Goal: Task Accomplishment & Management: Use online tool/utility

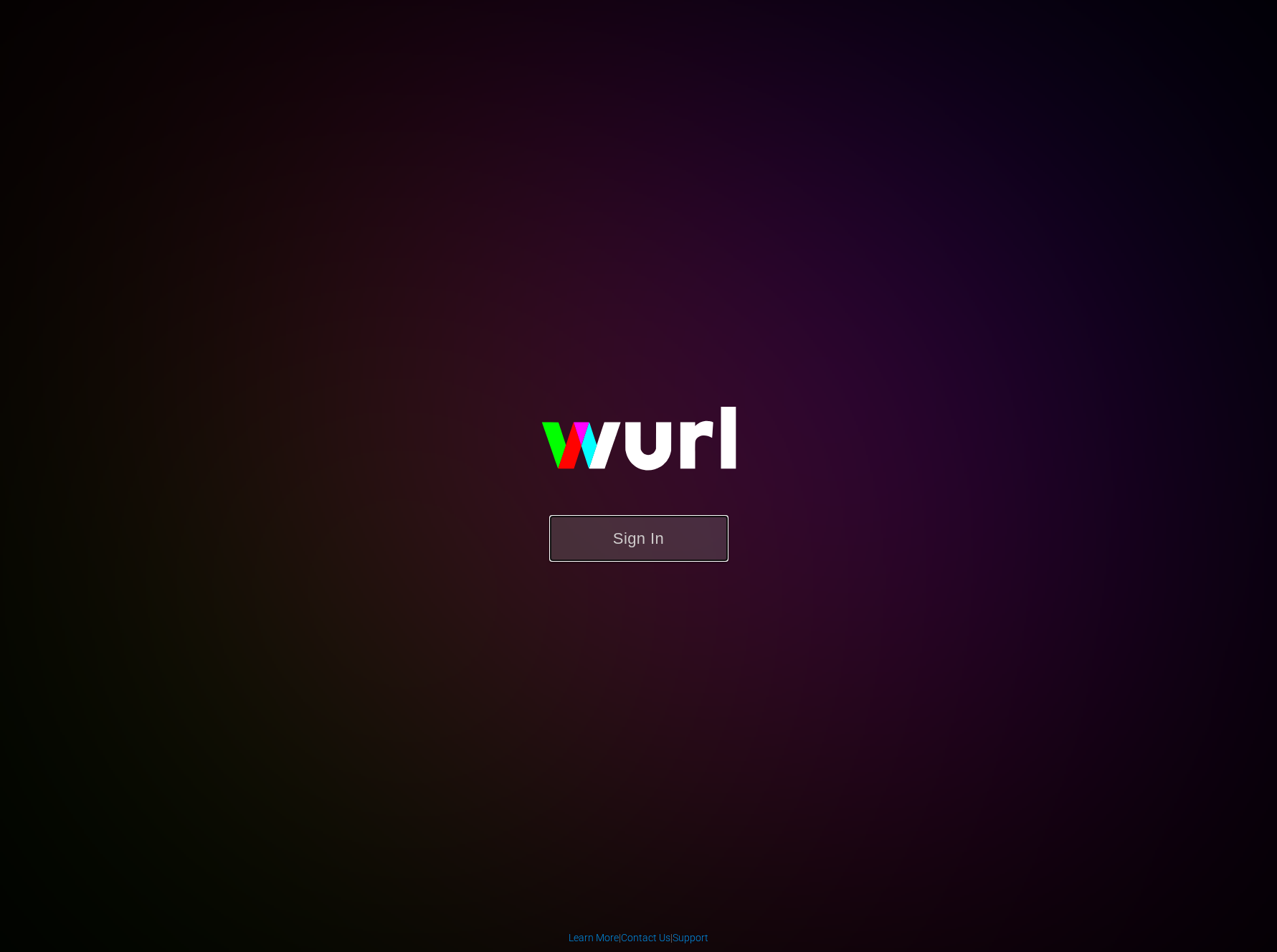
click at [635, 538] on button "Sign In" at bounding box center [638, 538] width 179 height 47
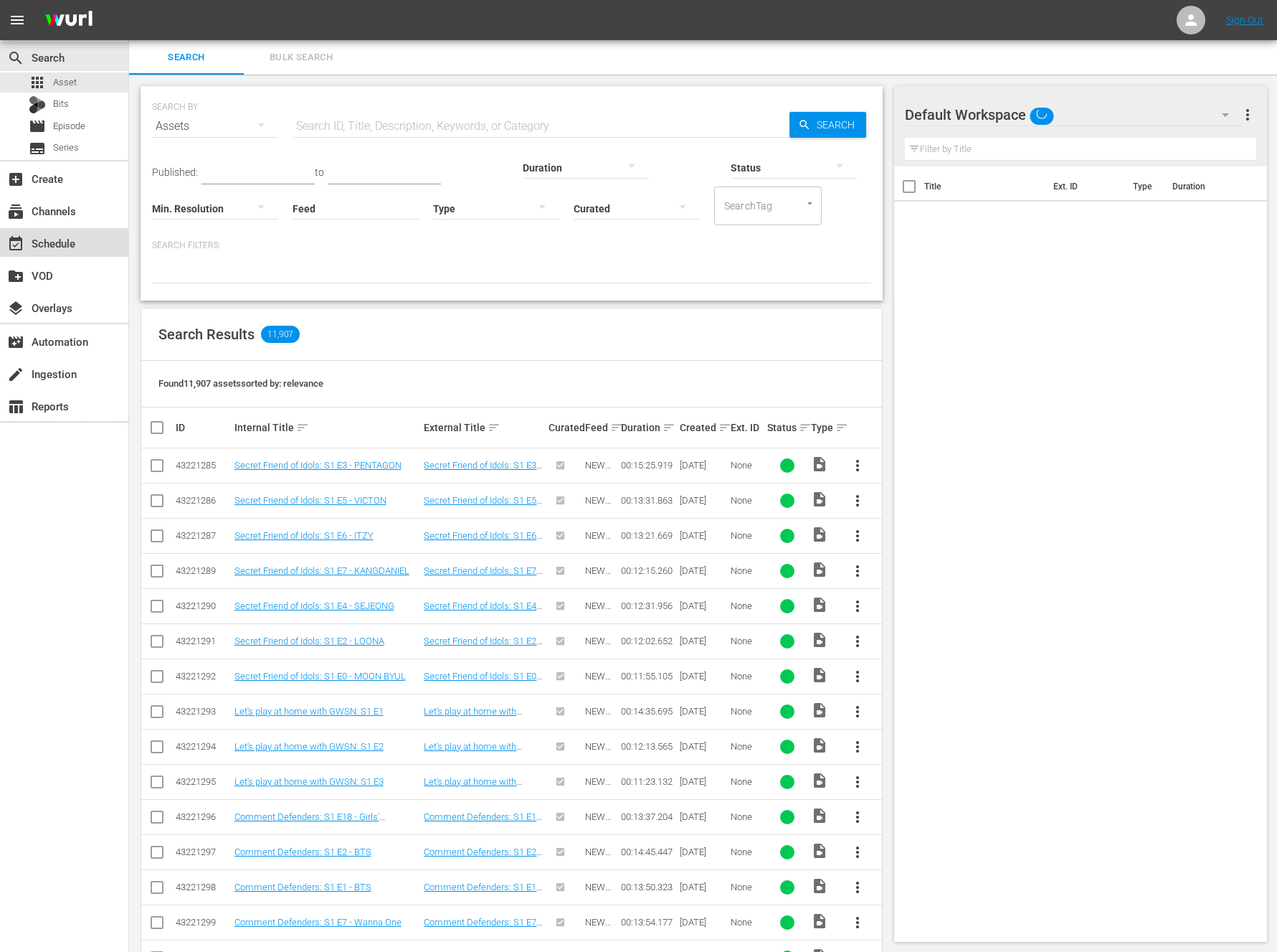
click at [41, 252] on div "event_available Schedule" at bounding box center [64, 242] width 129 height 29
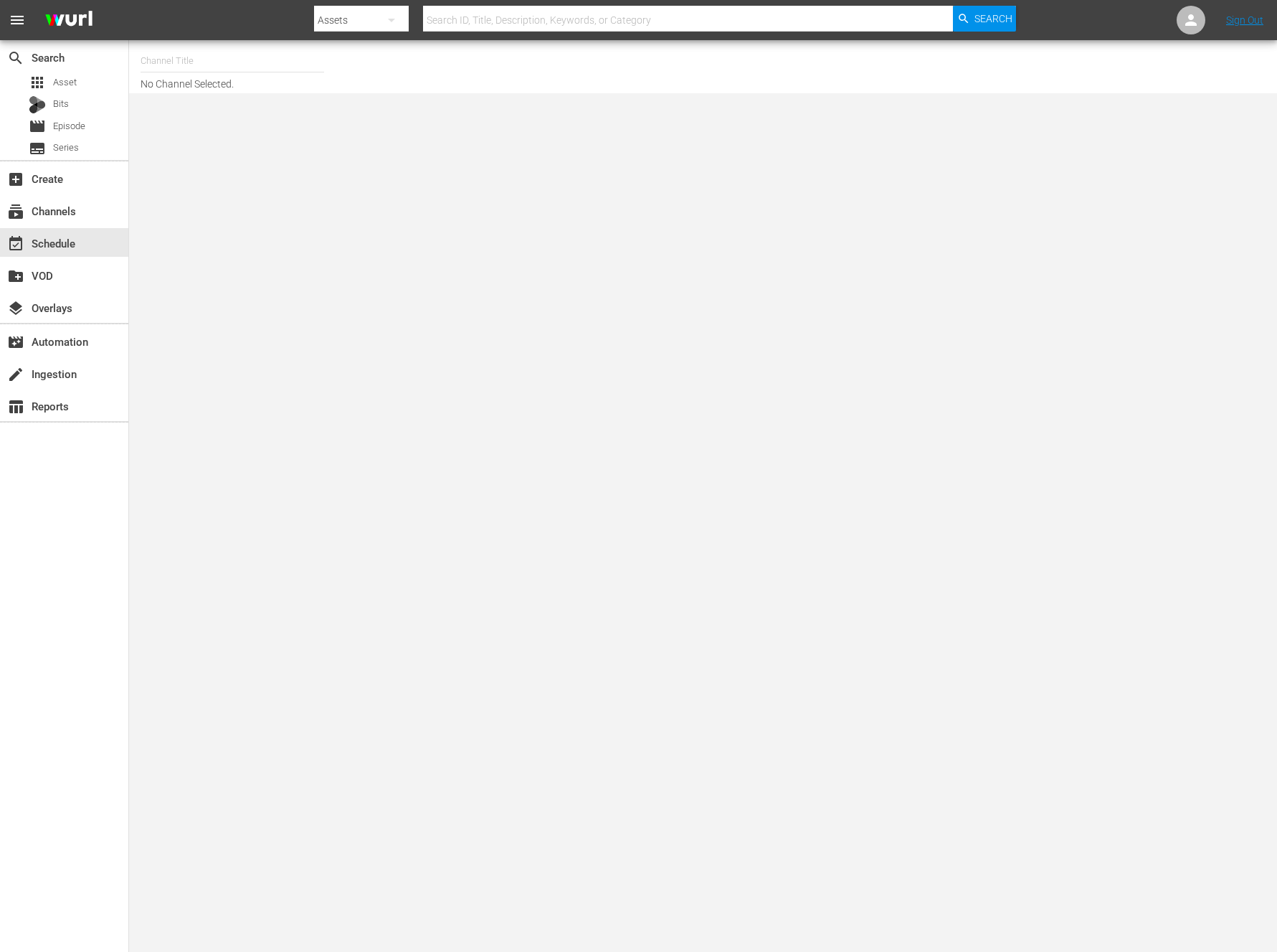
click at [264, 78] on input "text" at bounding box center [232, 61] width 183 height 34
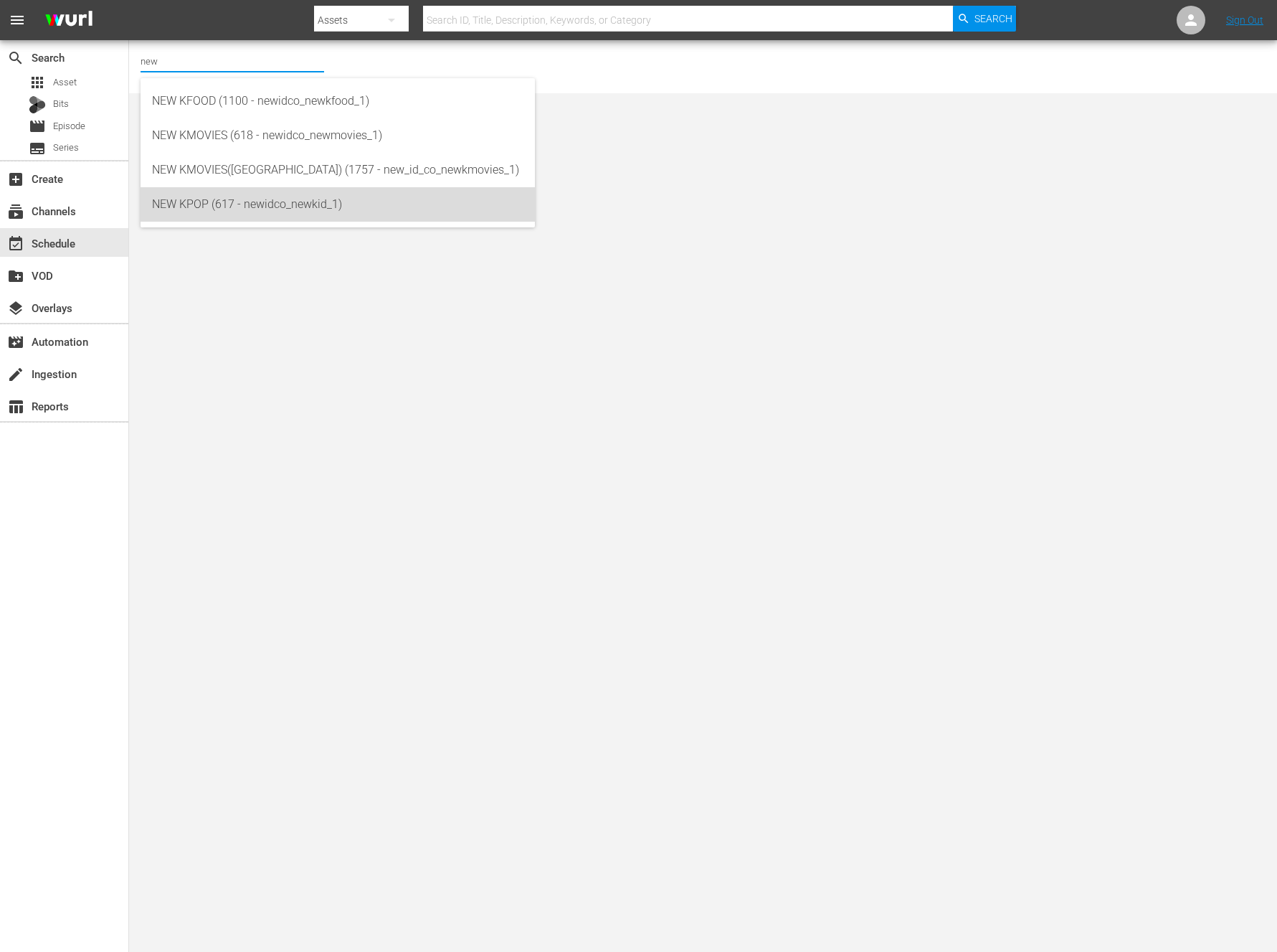
click at [219, 200] on div "NEW KPOP (617 - newidco_newkid_1)" at bounding box center [338, 204] width 372 height 34
type input "NEW KPOP (617 - newidco_newkid_1)"
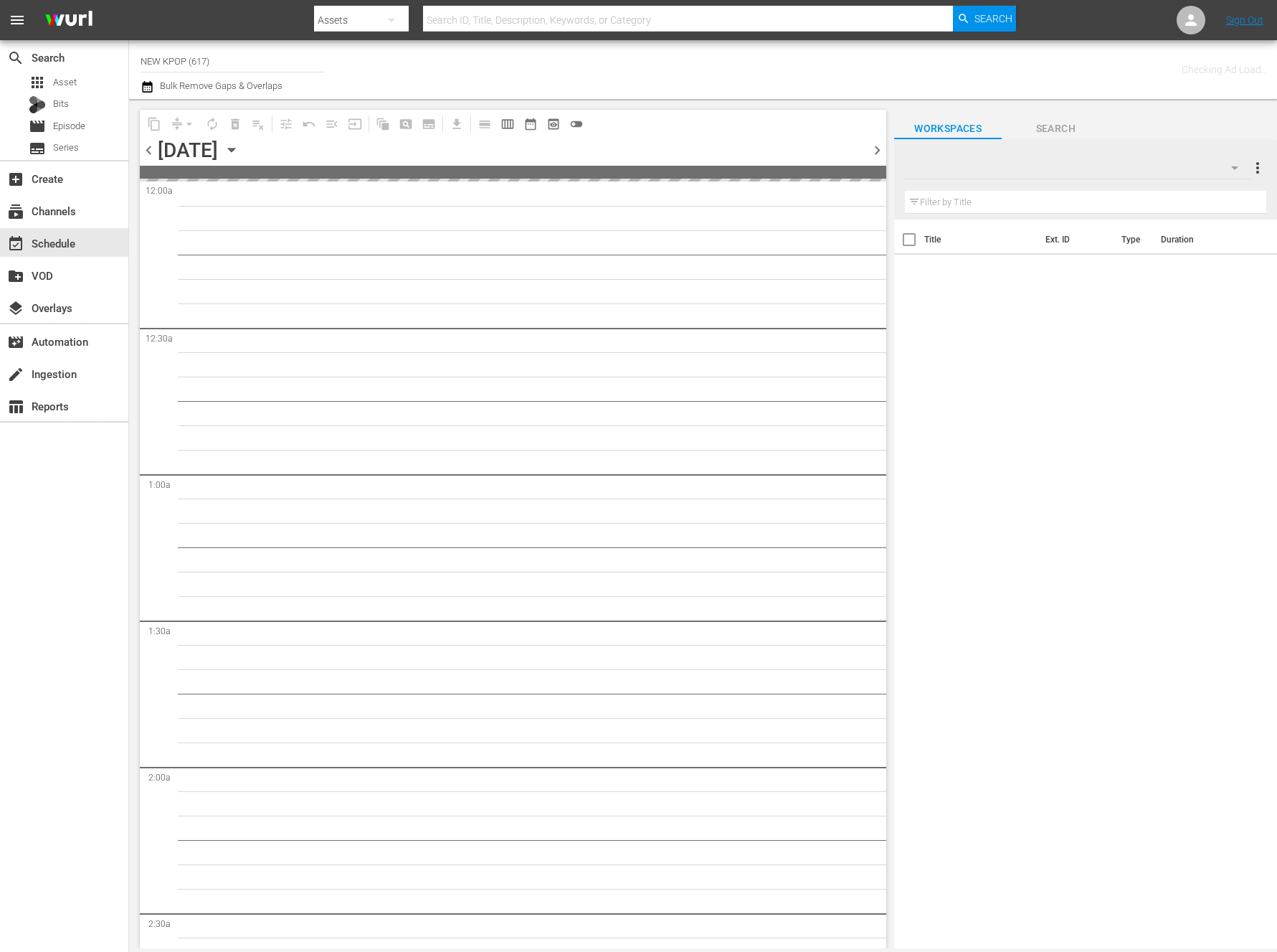
click at [240, 147] on icon "button" at bounding box center [232, 150] width 16 height 16
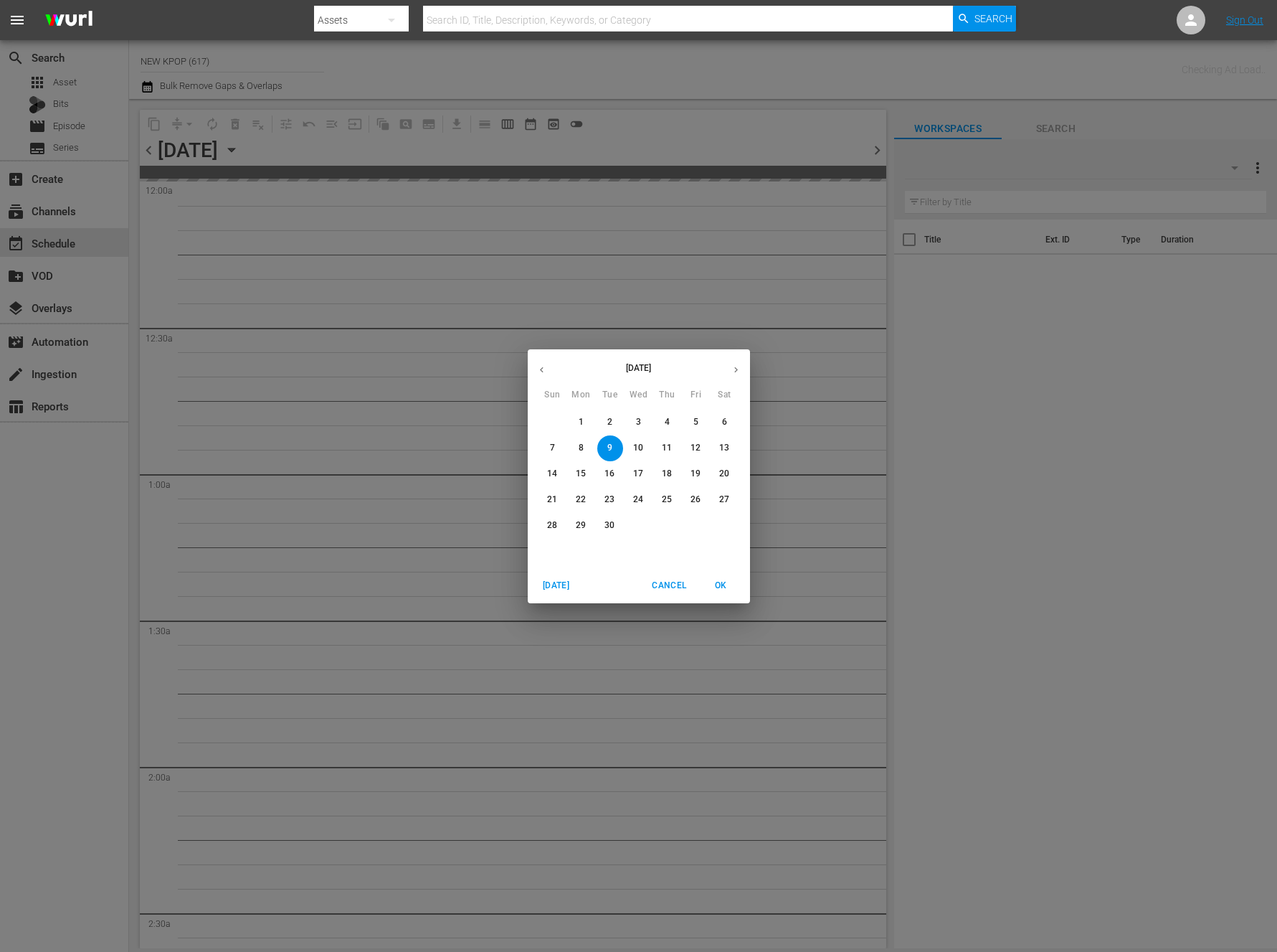
click at [676, 450] on span "11" at bounding box center [667, 448] width 26 height 12
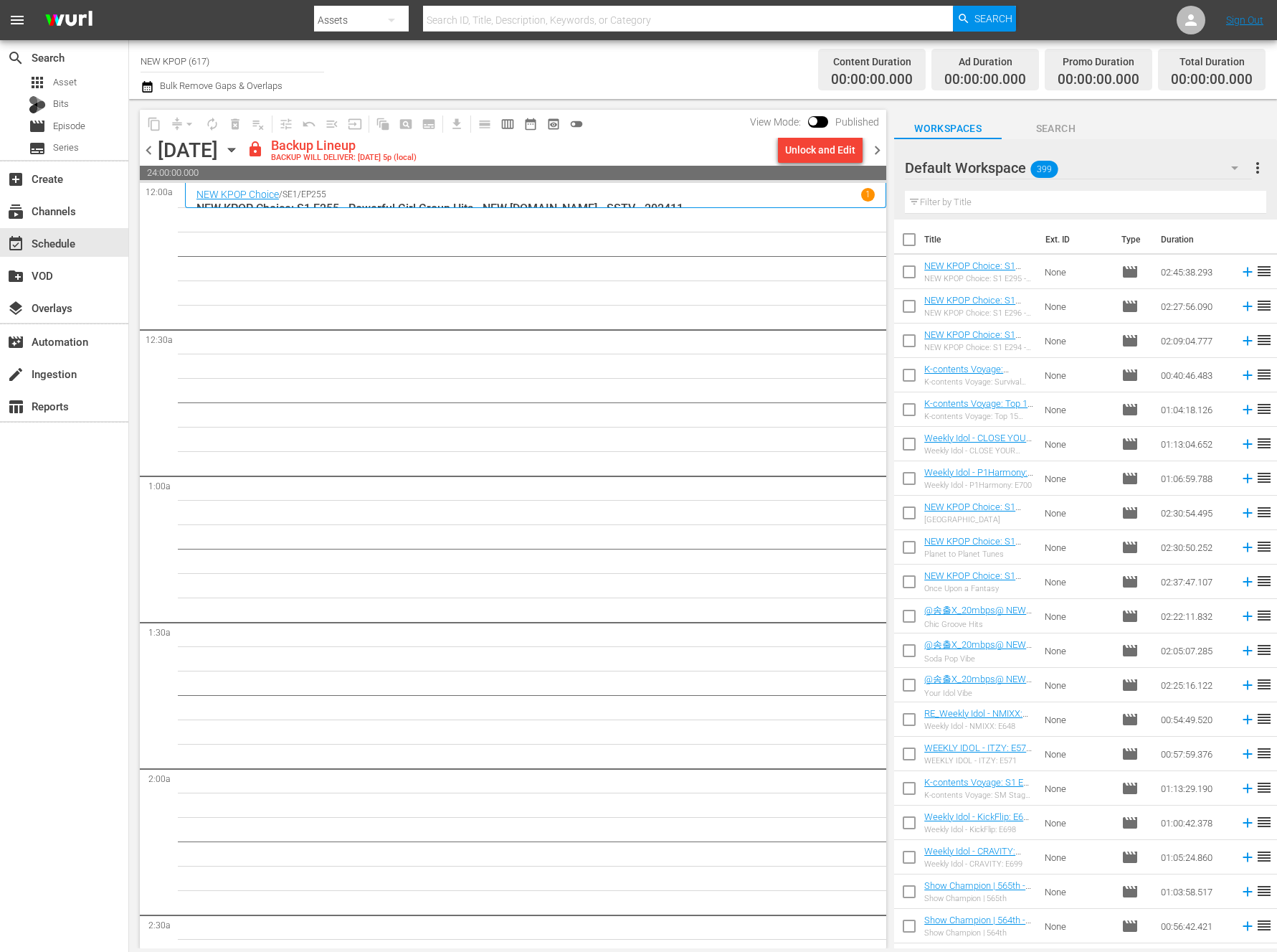
click at [811, 161] on div "Unlock and Edit" at bounding box center [820, 149] width 71 height 26
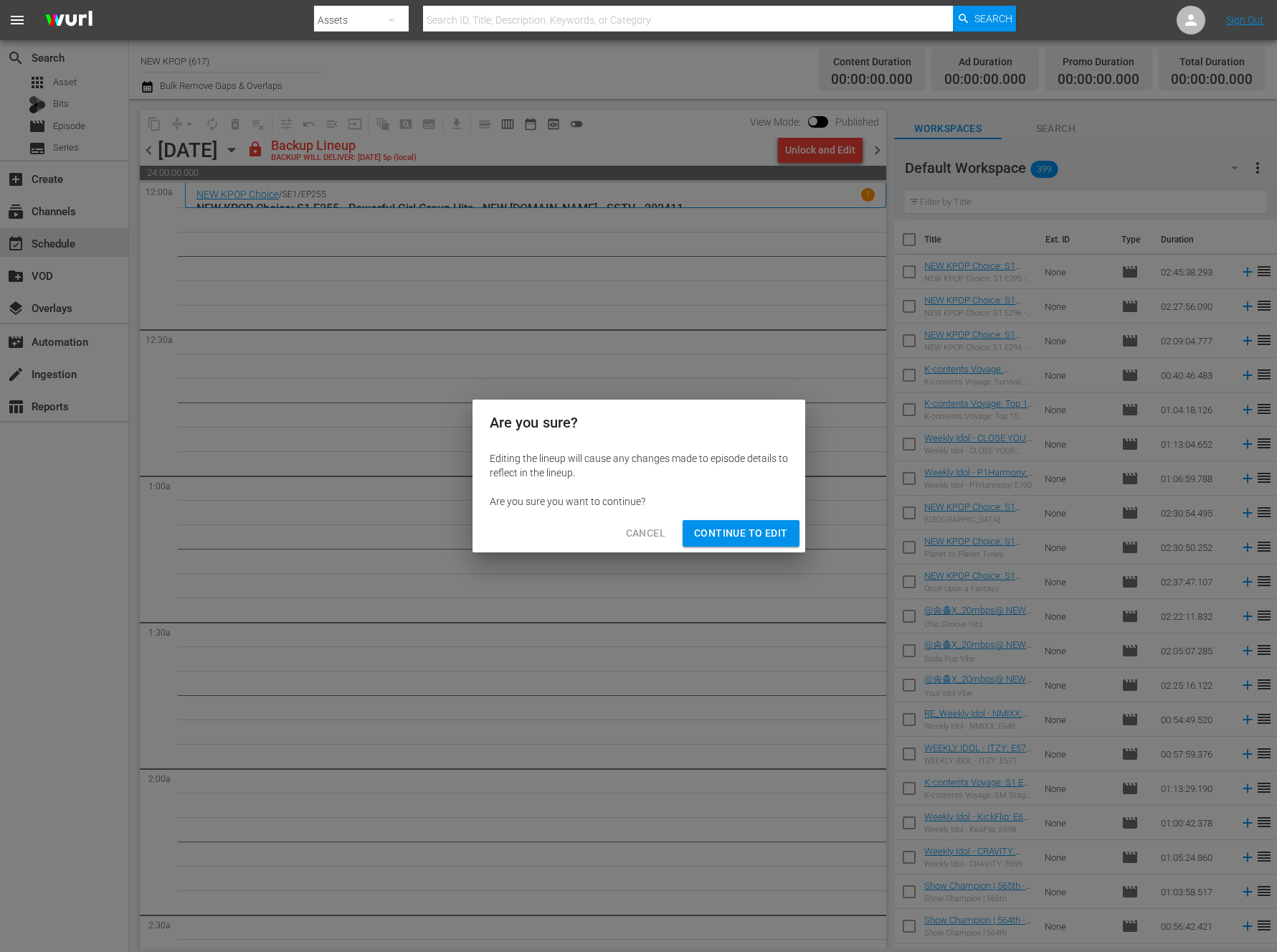
click at [714, 538] on span "Continue to Edit" at bounding box center [741, 533] width 93 height 18
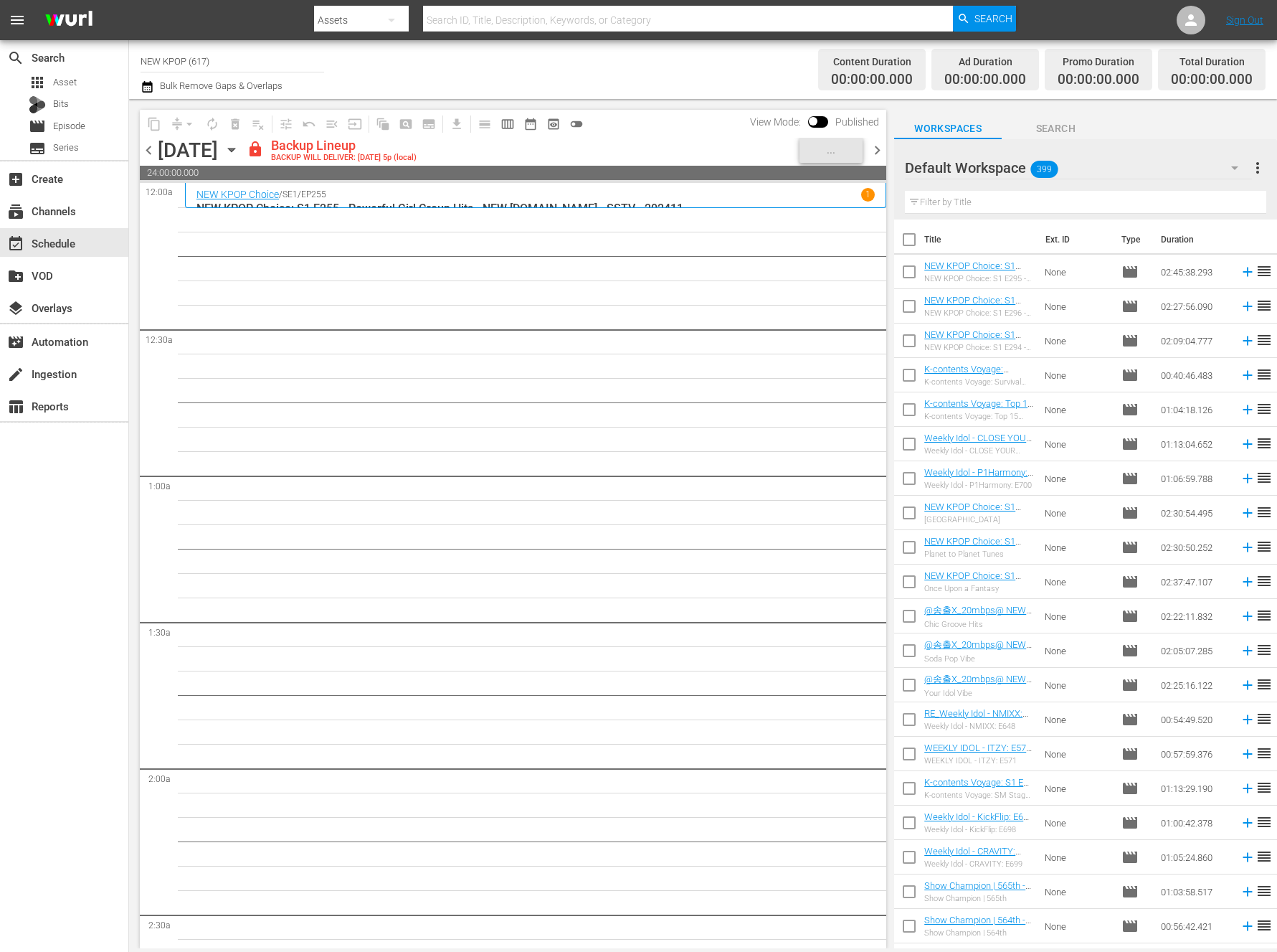
click at [240, 156] on icon "button" at bounding box center [232, 150] width 16 height 16
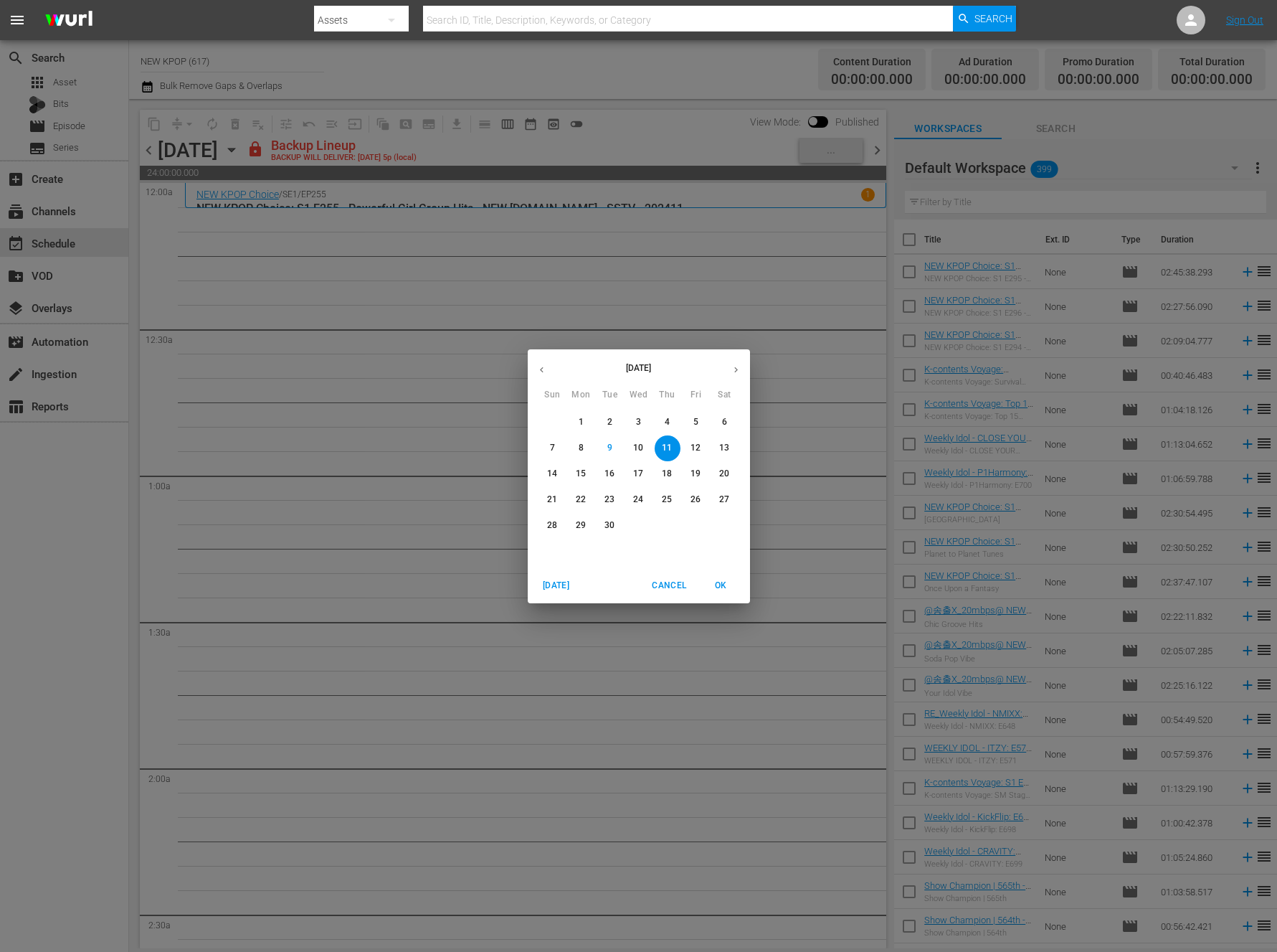
click at [661, 428] on button "4" at bounding box center [667, 422] width 26 height 26
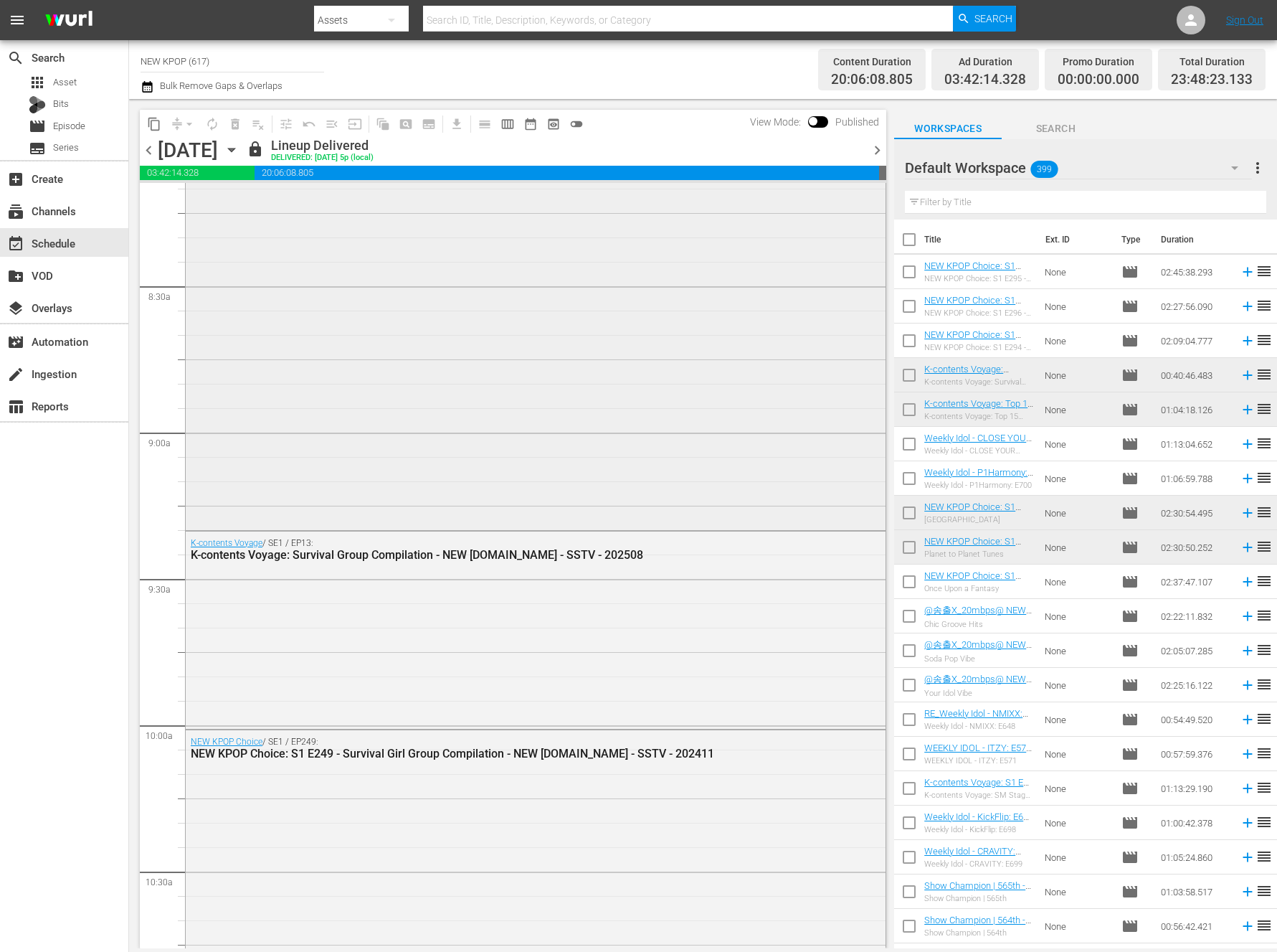
scroll to position [4128, 0]
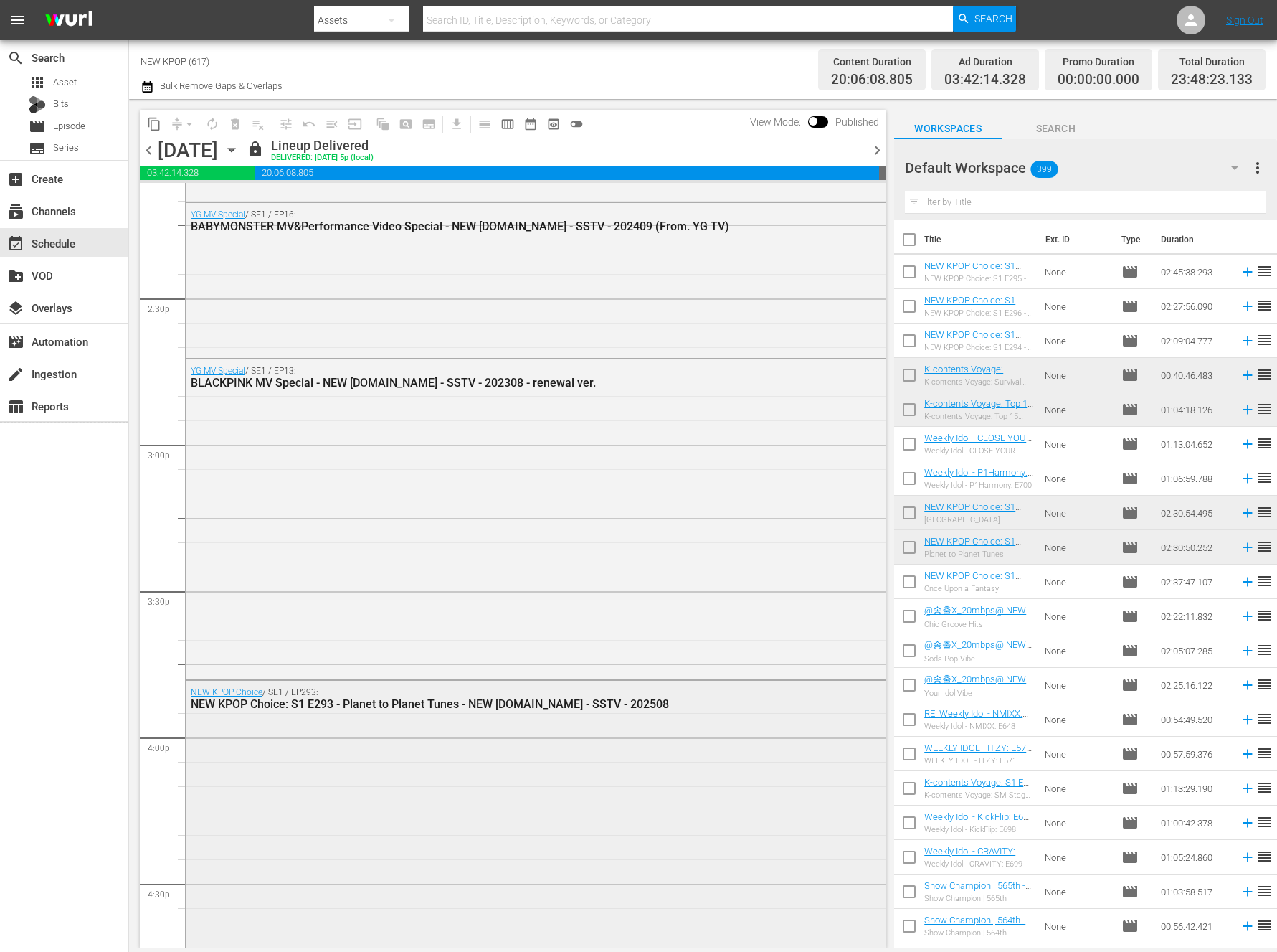
click at [724, 696] on div "NEW KPOP Choice / SE1 / EP293: NEW KPOP Choice: S1 E293 - Planet to Planet Tune…" at bounding box center [496, 699] width 613 height 24
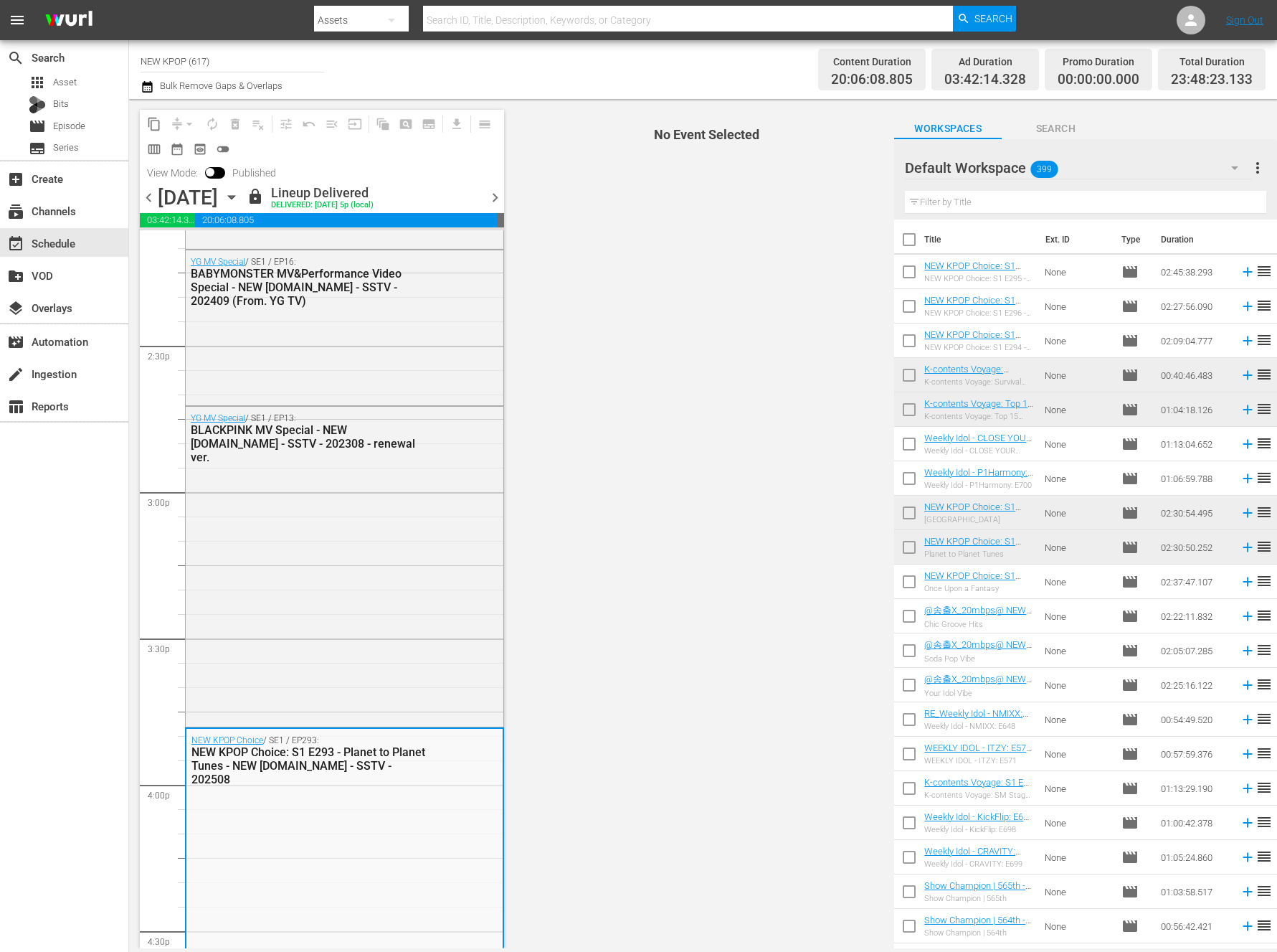
click at [240, 190] on icon "button" at bounding box center [232, 197] width 16 height 16
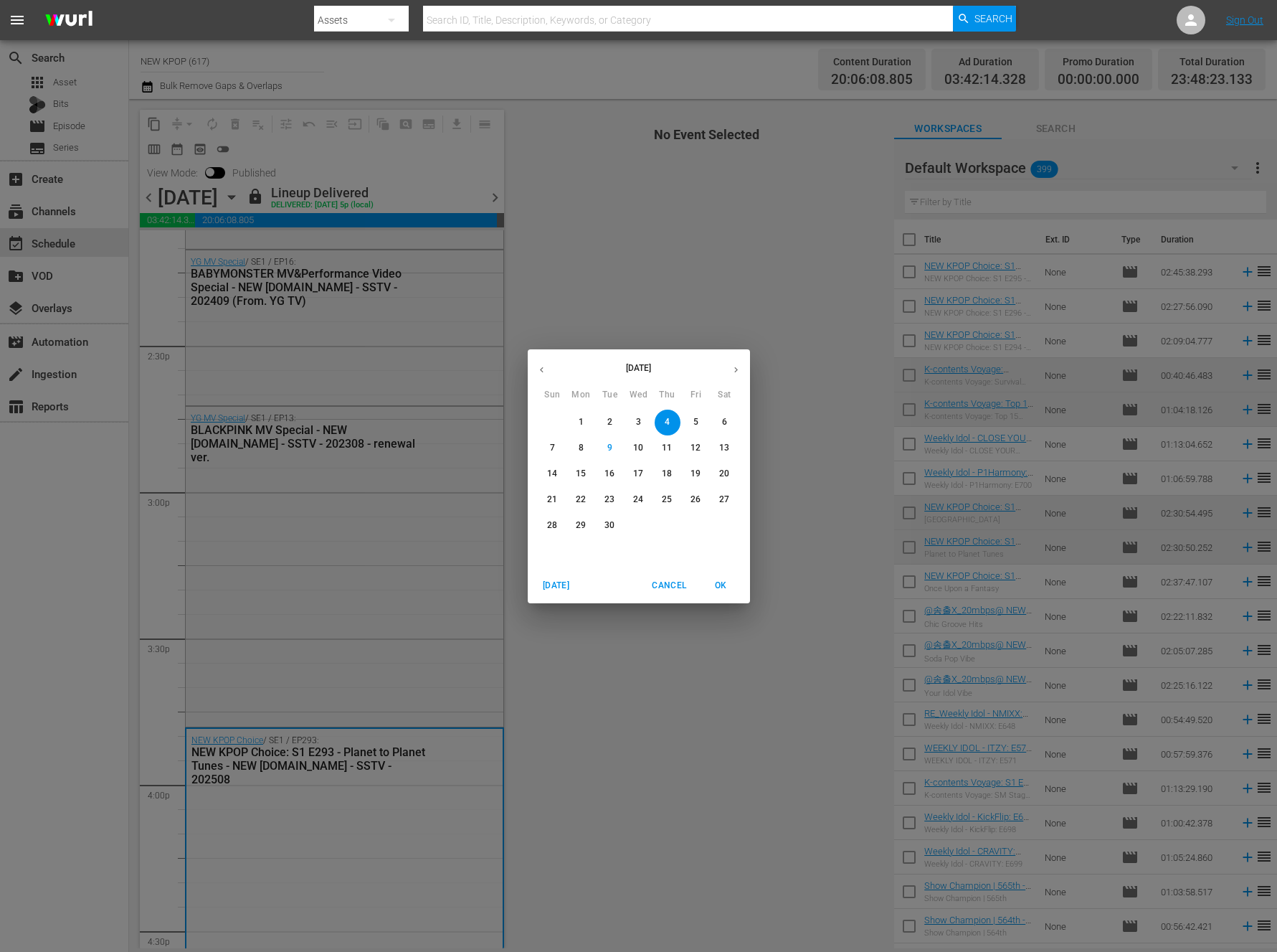
click at [664, 445] on p "11" at bounding box center [666, 448] width 10 height 12
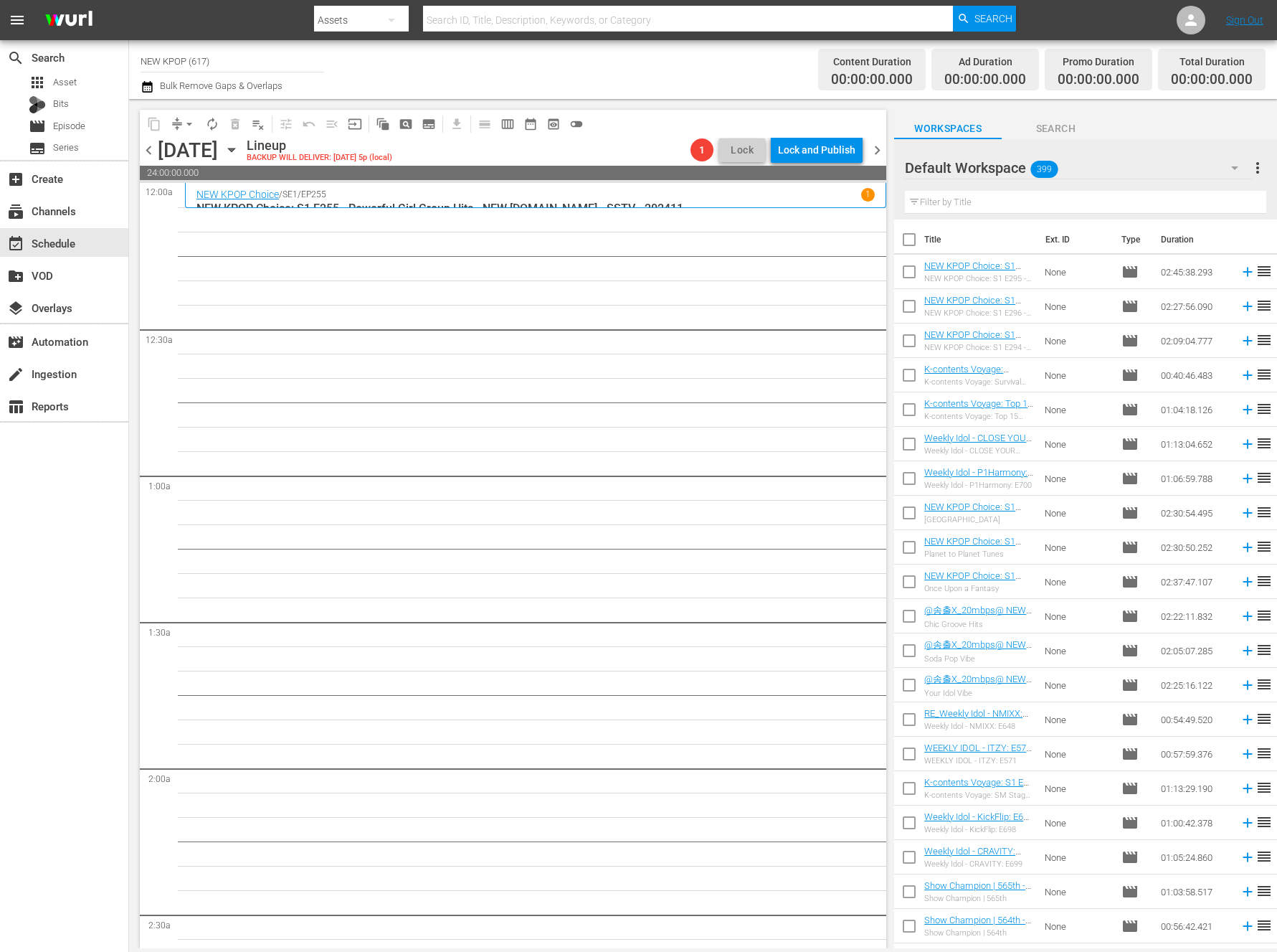
click at [218, 141] on div "Thursday, September 11th" at bounding box center [188, 150] width 60 height 24
click at [240, 151] on icon "button" at bounding box center [232, 150] width 16 height 16
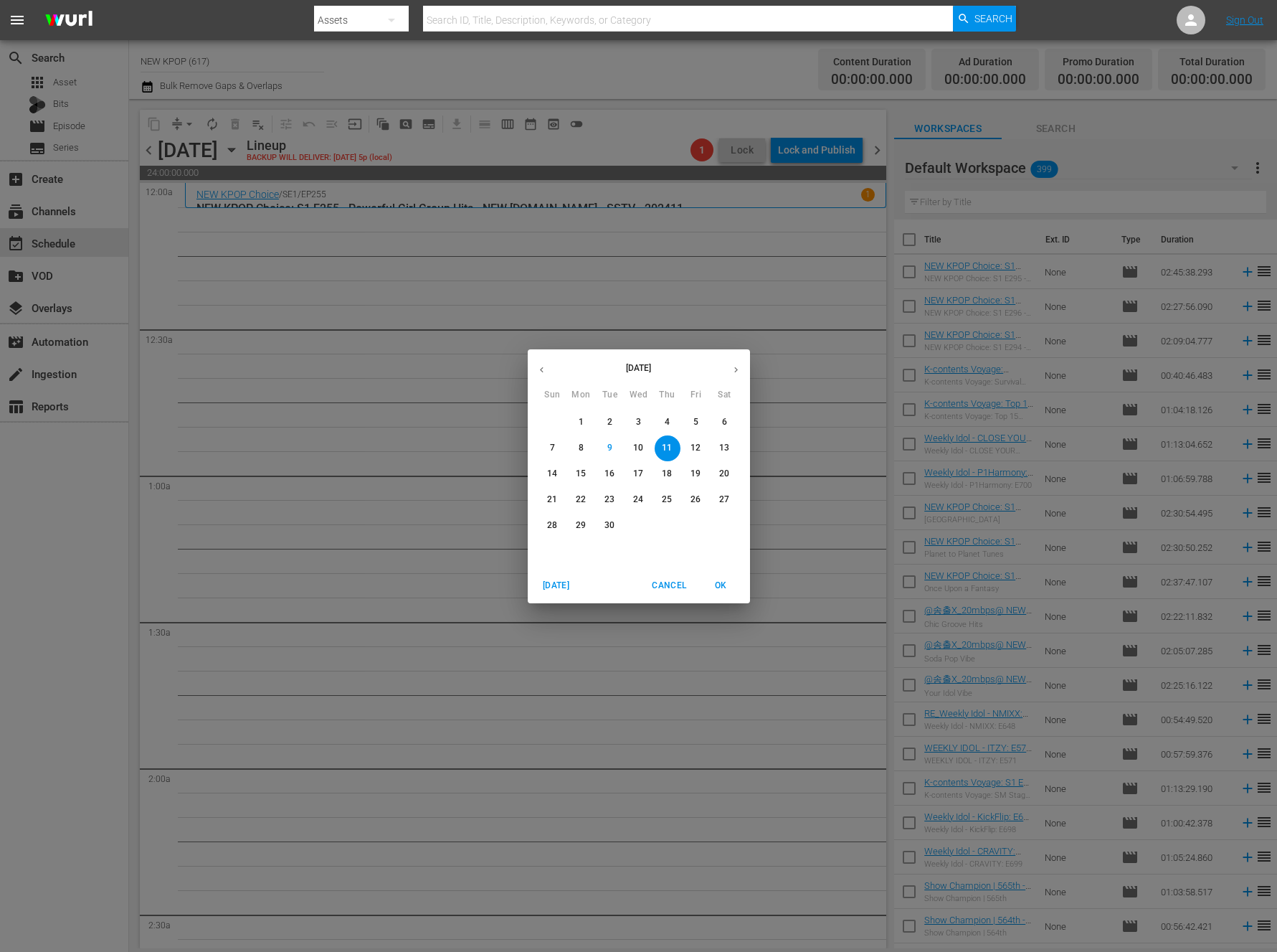
click at [611, 414] on button "2" at bounding box center [610, 422] width 26 height 26
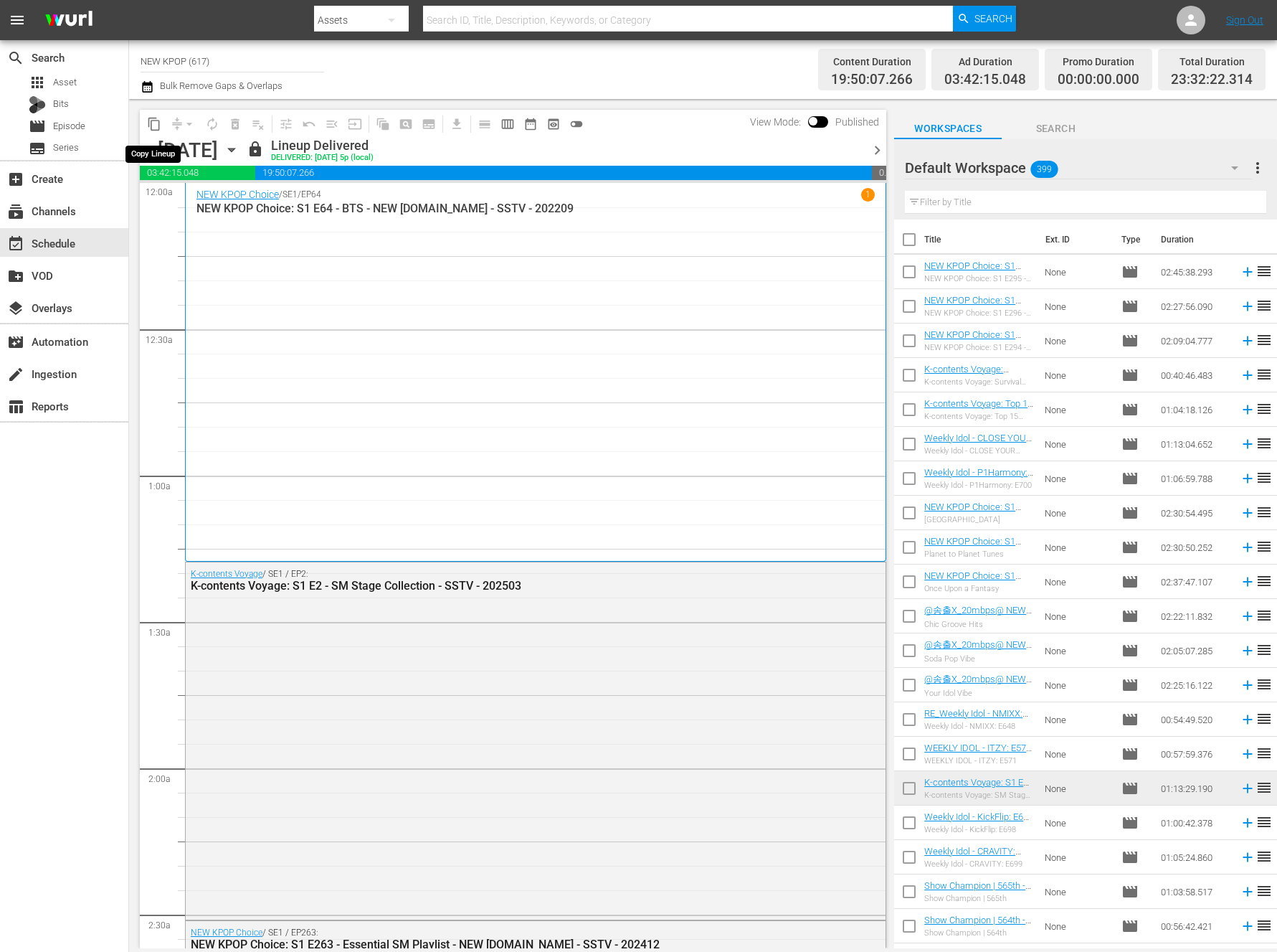
click at [152, 122] on span "content_copy" at bounding box center [154, 124] width 14 height 14
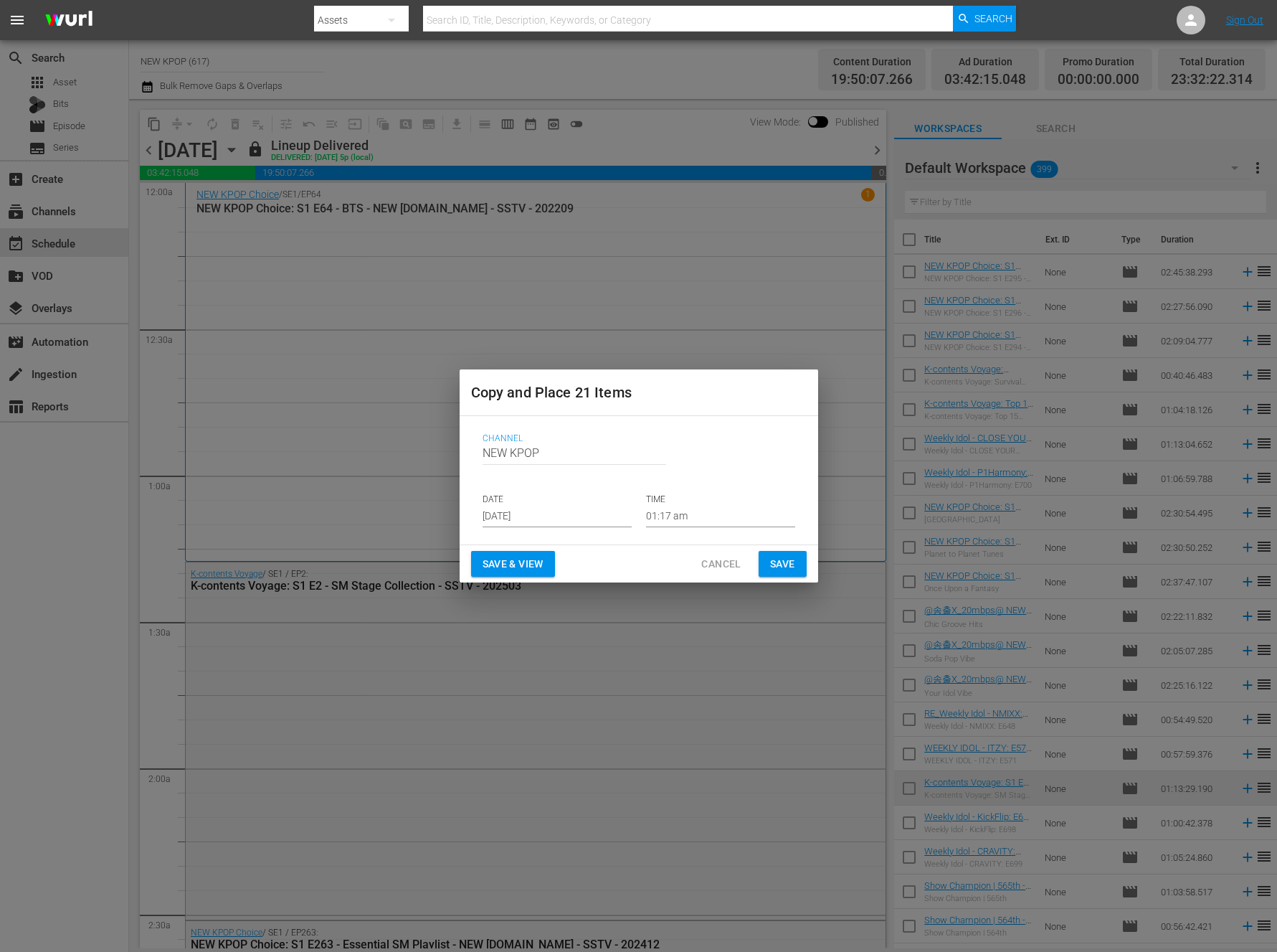
click at [548, 514] on input "Sep 11th 2025" at bounding box center [557, 517] width 149 height 21
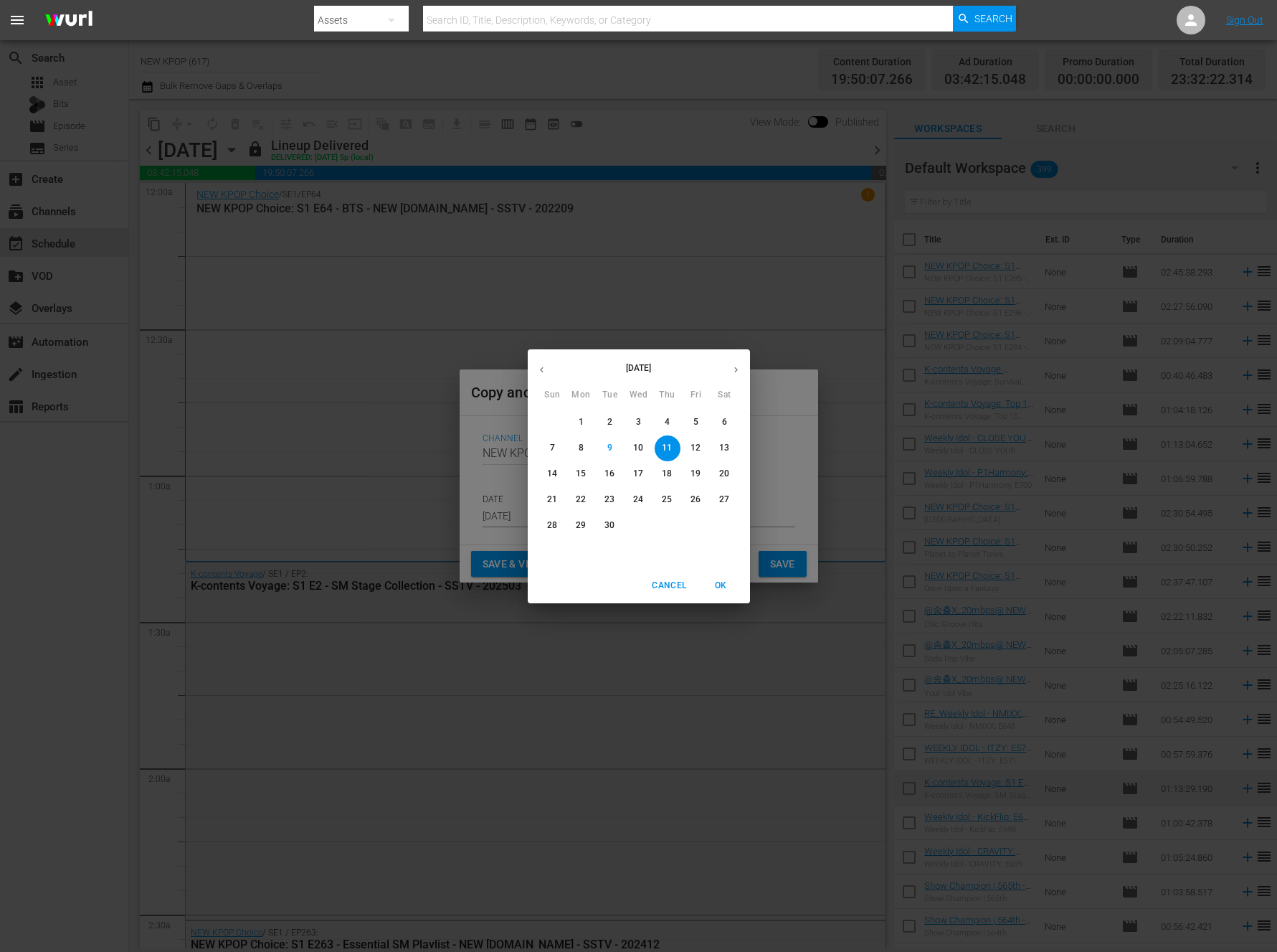
click at [504, 549] on div "September 2025 Sun Mon Tue Wed Thu Fri Sat 31 1 2 3 4 5 6 7 8 9 10 11 12 13 14 …" at bounding box center [638, 476] width 1277 height 952
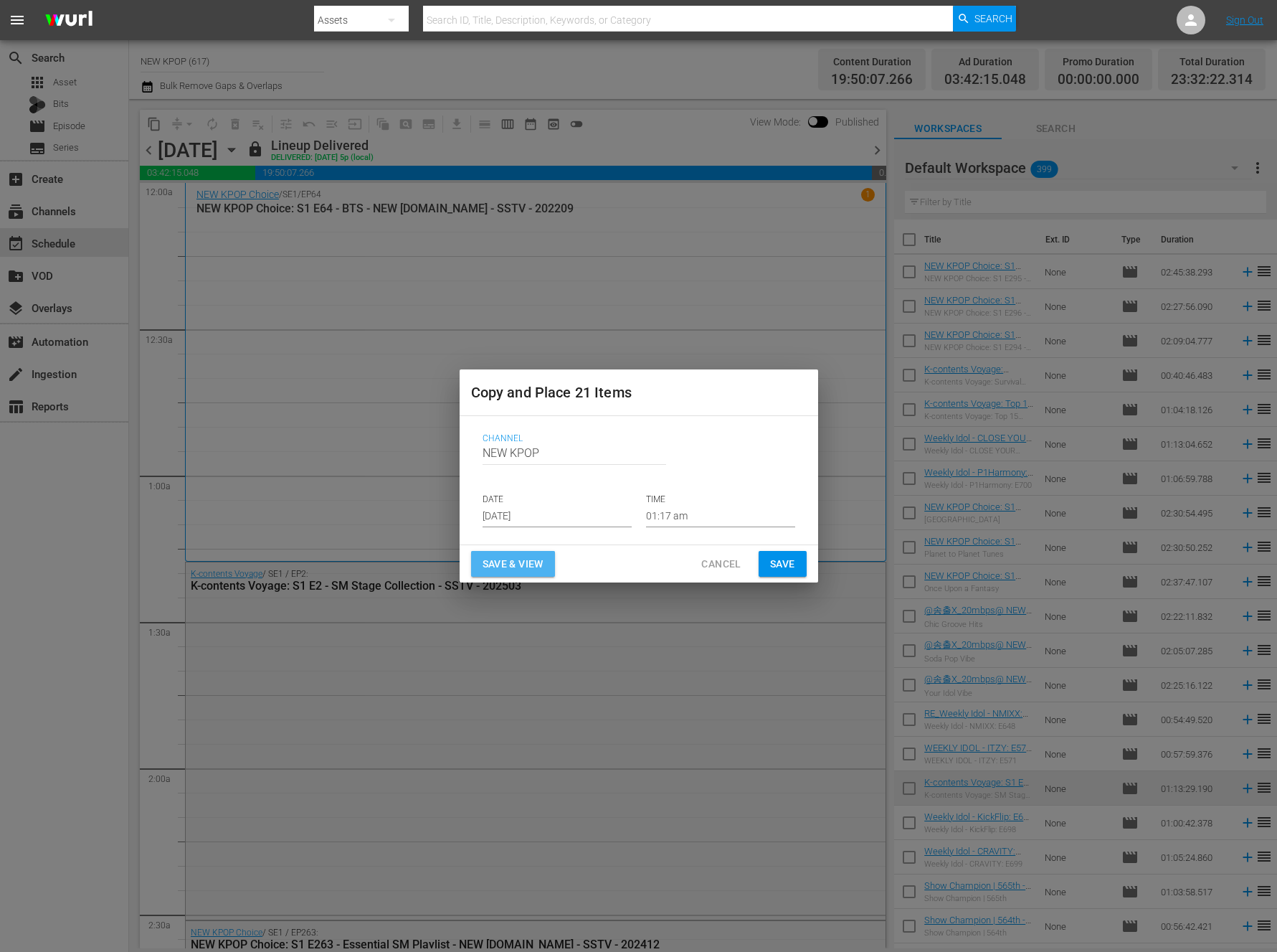
click at [504, 562] on span "Save & View" at bounding box center [513, 564] width 61 height 18
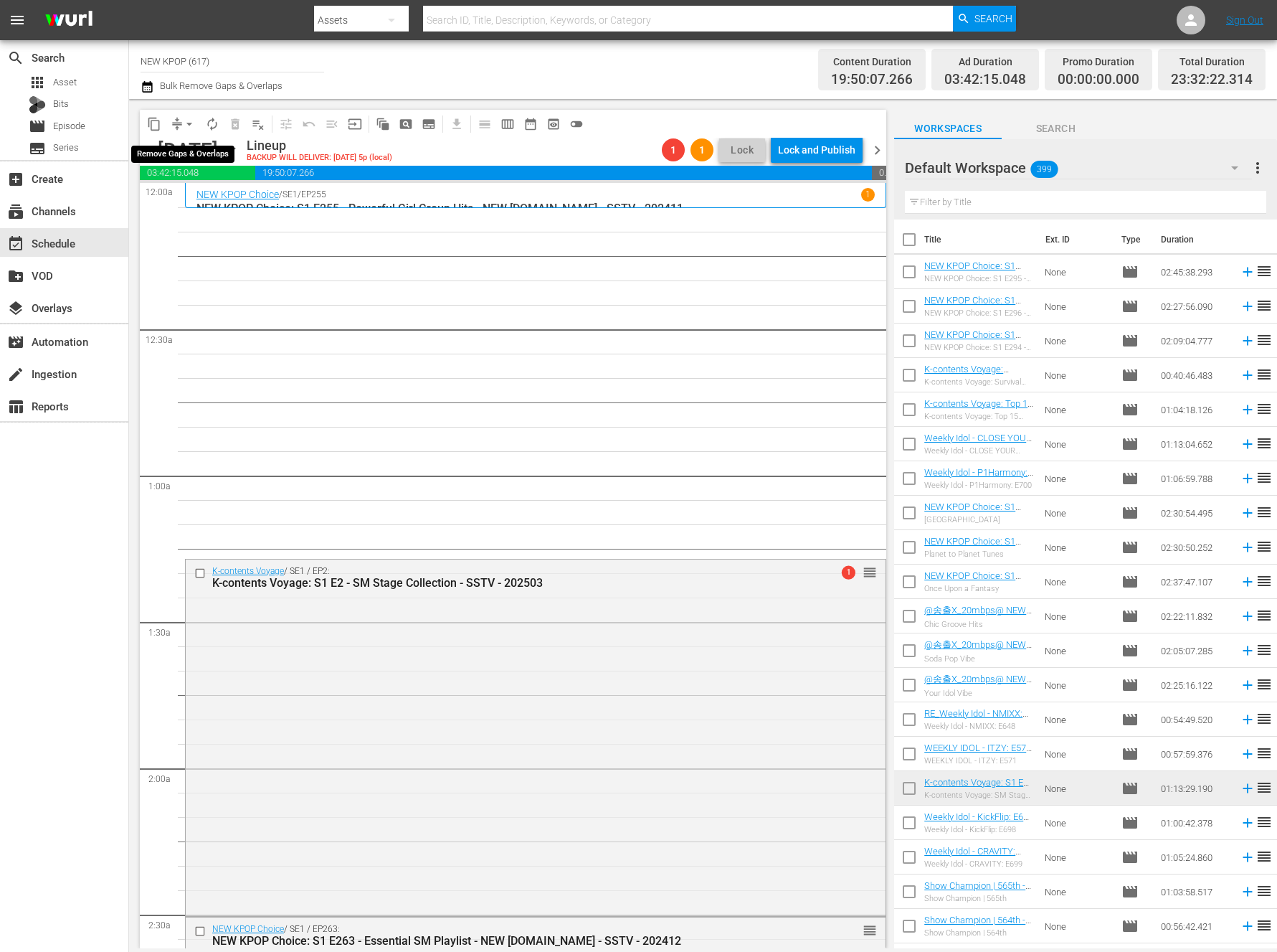
click at [188, 127] on span "arrow_drop_down" at bounding box center [189, 124] width 14 height 14
click at [176, 197] on li "Align to End of Previous Day" at bounding box center [189, 200] width 151 height 24
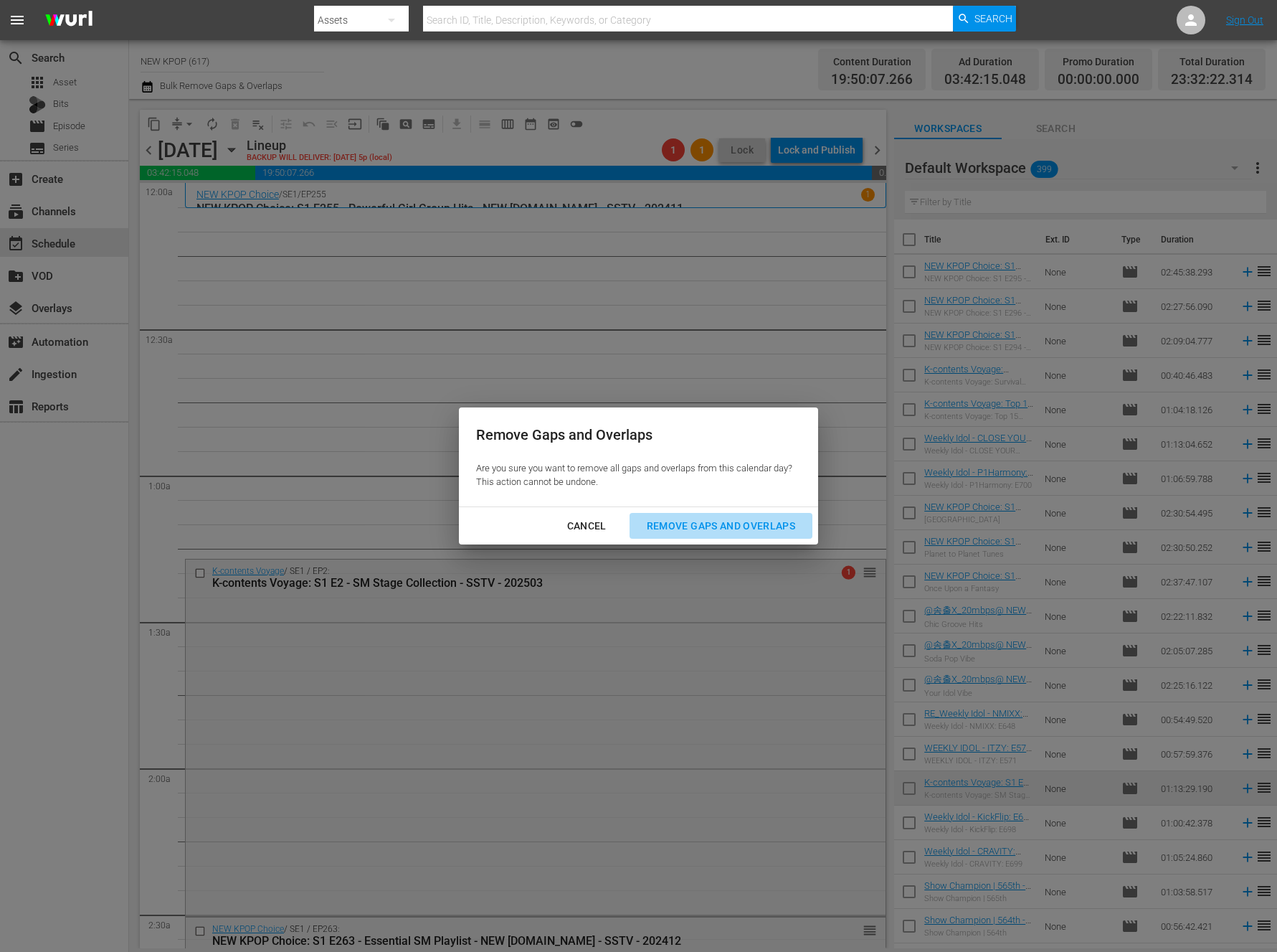
click at [739, 526] on div "Remove Gaps and Overlaps" at bounding box center [721, 526] width 171 height 18
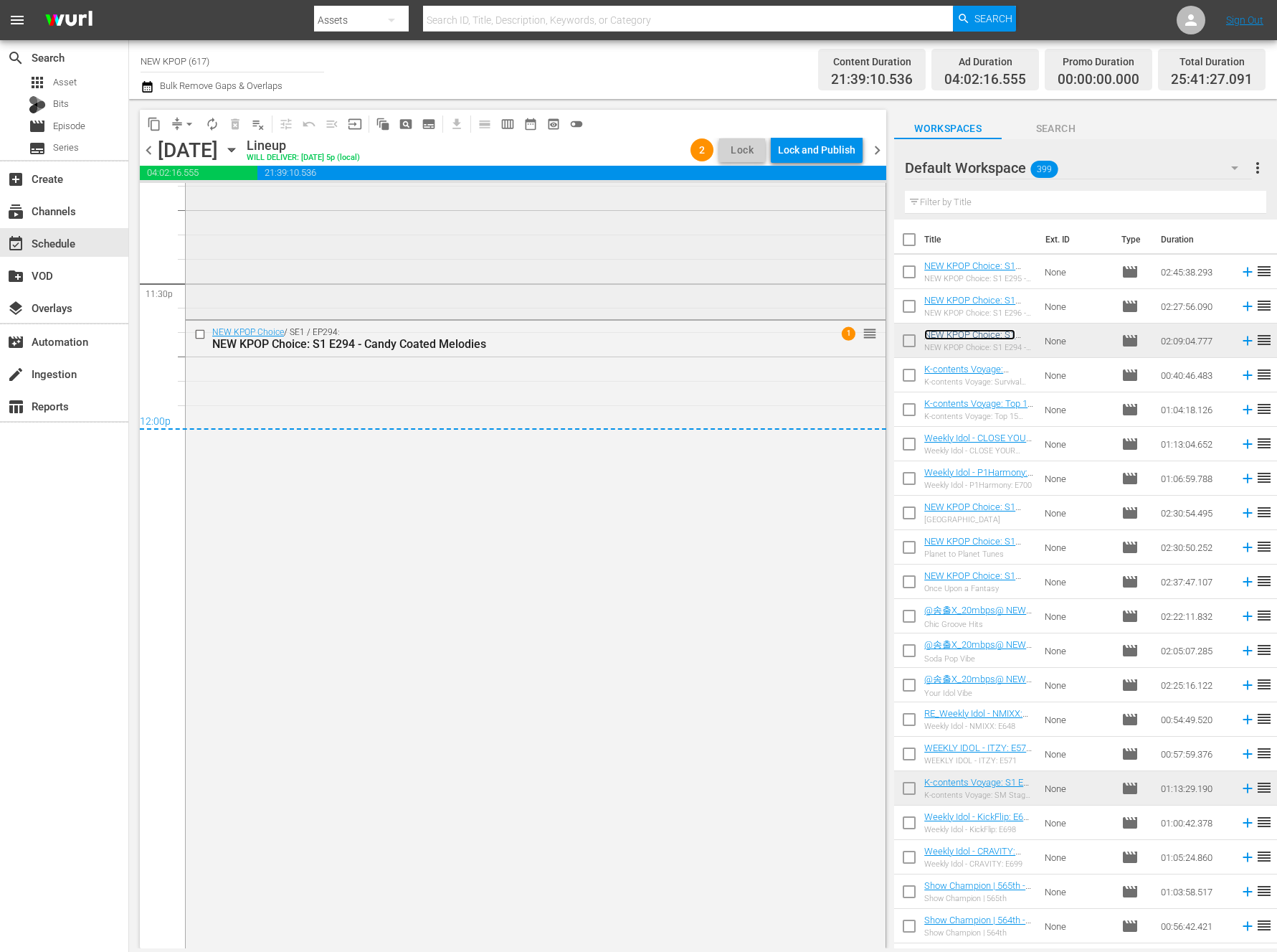
scroll to position [6778, 0]
click at [795, 151] on div "Lock and Publish" at bounding box center [817, 149] width 78 height 26
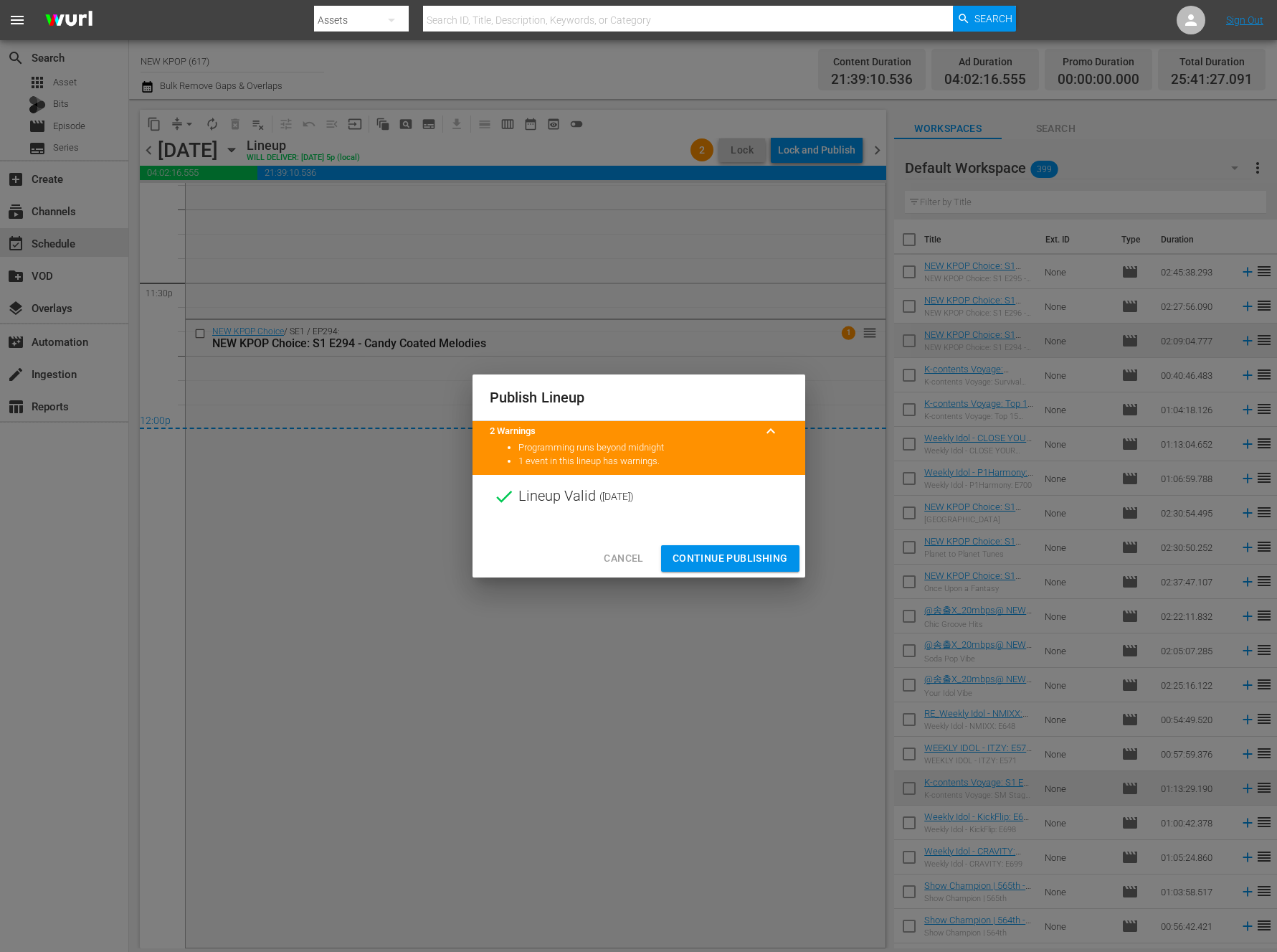
click at [715, 557] on span "Continue Publishing" at bounding box center [730, 558] width 115 height 18
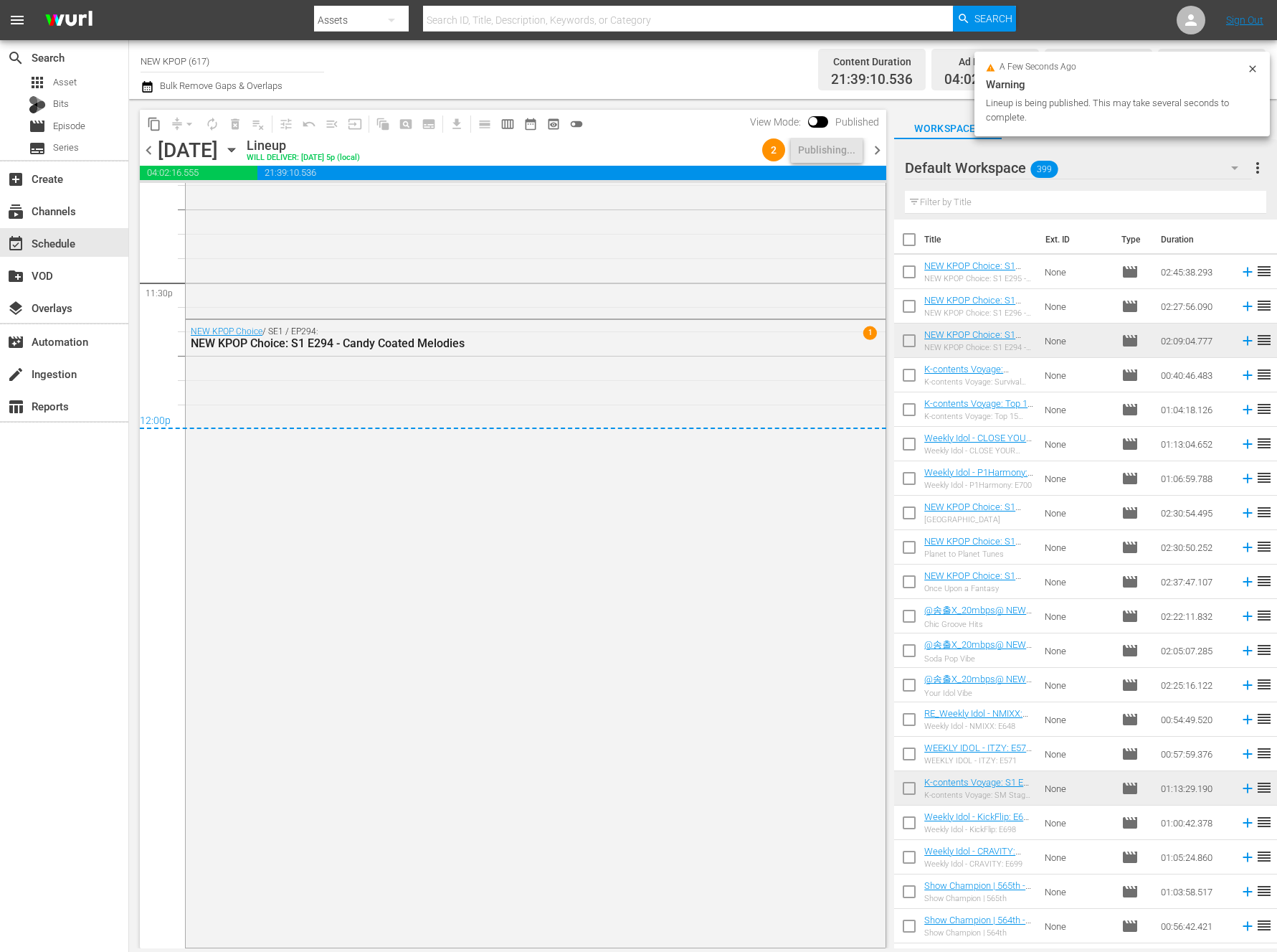
click at [715, 557] on div "NEW KPOP Choice / SE1 / EP294: NEW KPOP Choice: S1 E294 - Candy Coated Melodies…" at bounding box center [536, 633] width 700 height 626
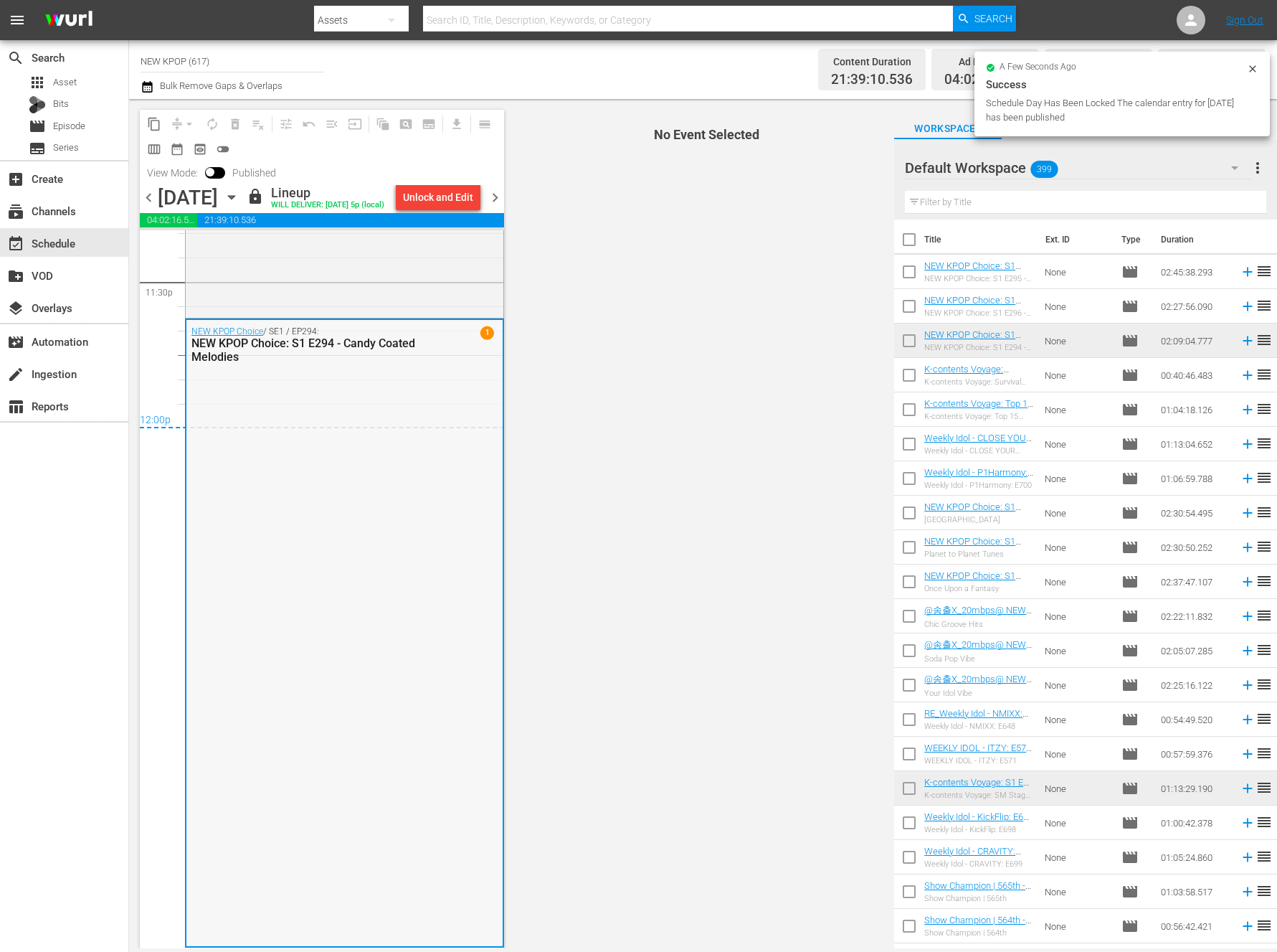
scroll to position [6848, 0]
